Goal: Use online tool/utility

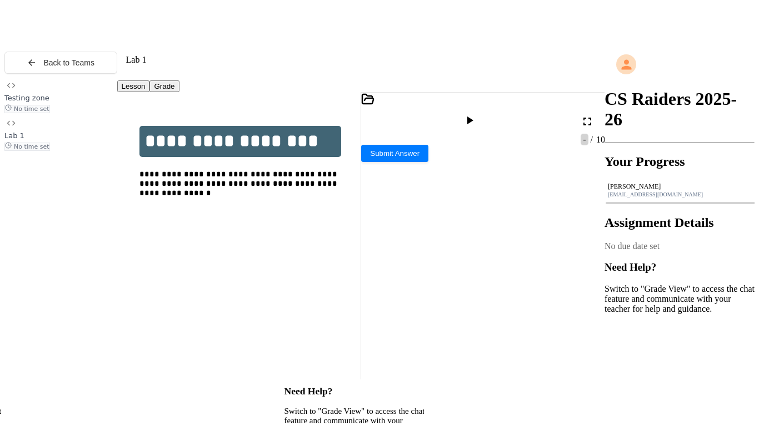
scroll to position [58, 0]
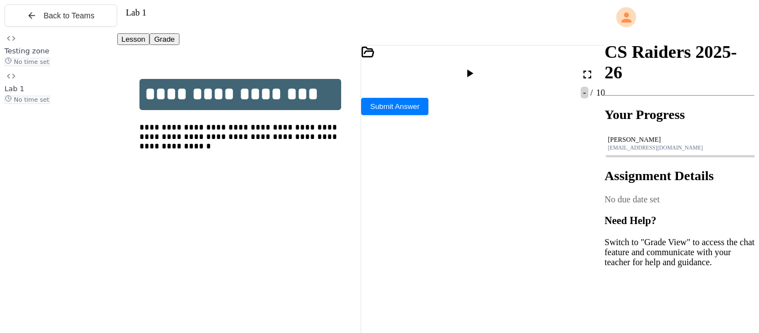
drag, startPoint x: 388, startPoint y: 103, endPoint x: 577, endPoint y: 270, distance: 252.6
click at [577, 270] on div "**********" at bounding box center [493, 248] width 224 height 237
copy div "**********"
click at [587, 68] on icon at bounding box center [586, 74] width 13 height 13
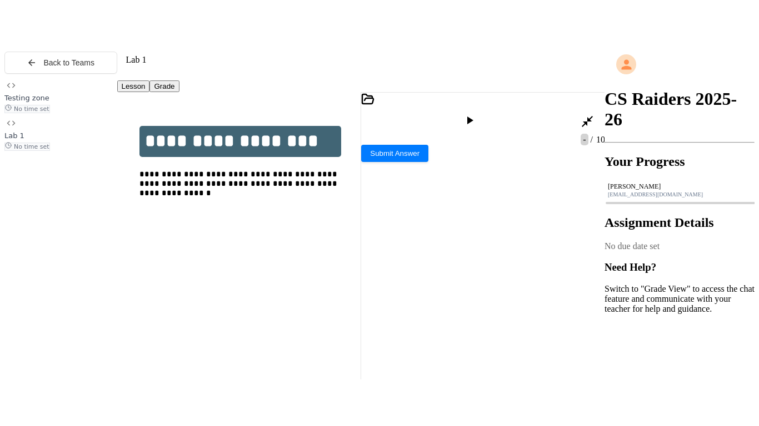
scroll to position [0, 0]
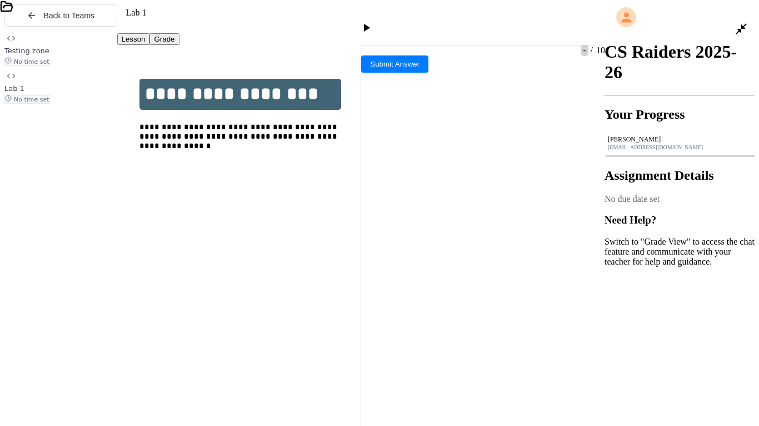
click at [737, 62] on div at bounding box center [379, 73] width 759 height 22
click at [750, 73] on icon at bounding box center [754, 77] width 9 height 9
click at [717, 82] on li "Add panel" at bounding box center [732, 95] width 51 height 26
click at [353, 133] on button "Insert Right" at bounding box center [355, 128] width 47 height 12
click at [429, 180] on div "output.jpg" at bounding box center [411, 175] width 36 height 10
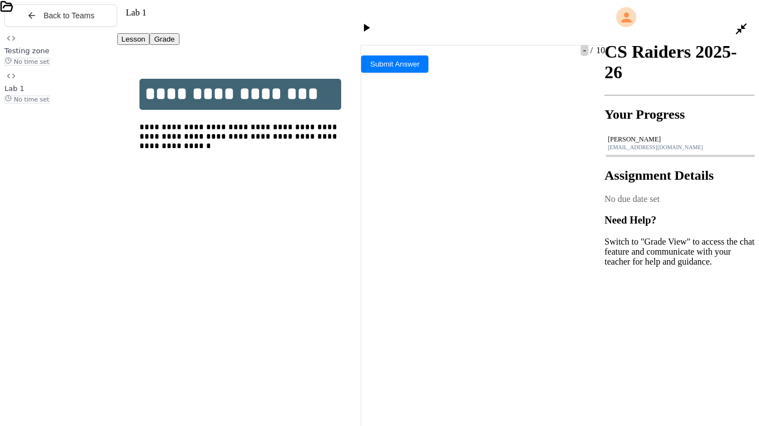
click at [388, 52] on icon at bounding box center [384, 56] width 8 height 8
